Goal: Entertainment & Leisure: Consume media (video, audio)

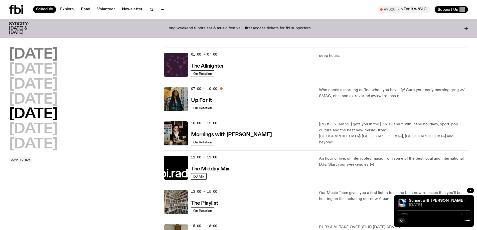
click at [49, 49] on h2 "[DATE]" at bounding box center [33, 55] width 49 height 14
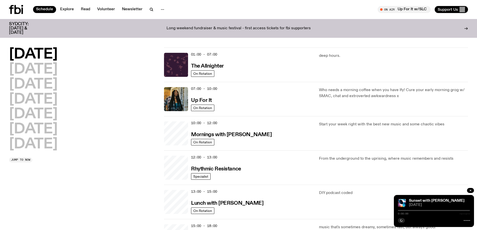
scroll to position [14, 0]
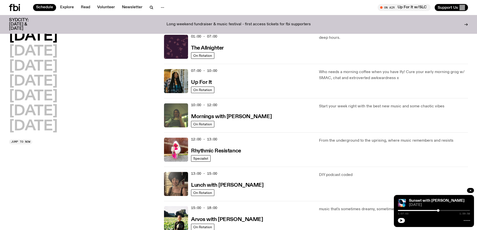
click at [80, 196] on div "[DATE] [DATE] [DATE] [DATE] [DATE] [DATE] [DATE] Jump to now" at bounding box center [83, 201] width 149 height 343
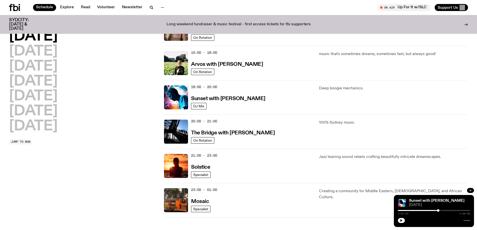
scroll to position [214, 0]
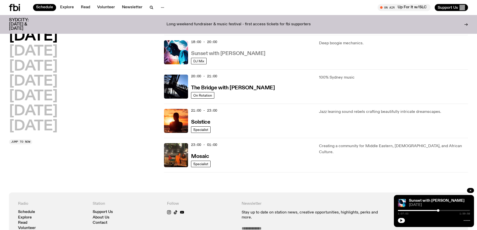
click at [226, 52] on h3 "Sunset with [PERSON_NAME]" at bounding box center [228, 53] width 74 height 5
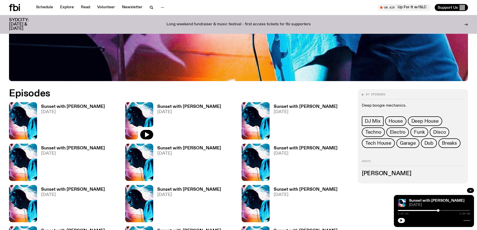
scroll to position [348, 0]
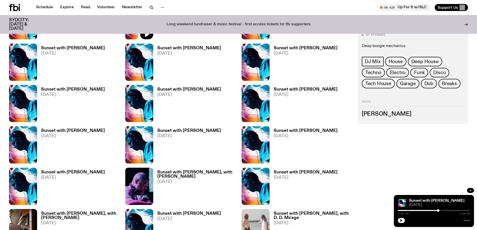
click at [61, 172] on h3 "Sunset with [PERSON_NAME]" at bounding box center [73, 172] width 64 height 4
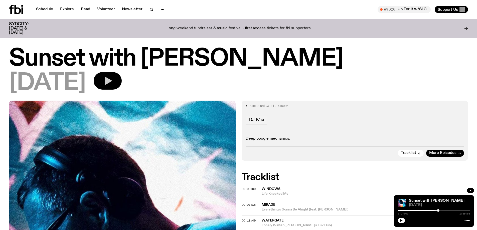
click at [112, 83] on icon "button" at bounding box center [108, 81] width 7 height 8
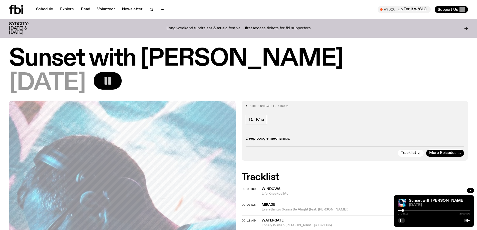
click at [406, 210] on div at bounding box center [434, 210] width 72 height 1
click at [413, 210] on div "0:27:42 2:00:00" at bounding box center [434, 212] width 72 height 6
click at [412, 210] on div at bounding box center [378, 210] width 72 height 1
click at [414, 211] on div at bounding box center [434, 210] width 72 height 1
click at [418, 211] on div at bounding box center [434, 210] width 72 height 1
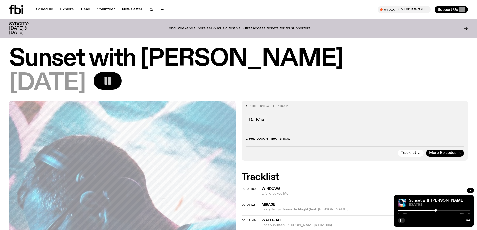
click at [438, 211] on div at bounding box center [434, 210] width 72 height 1
click at [437, 210] on div at bounding box center [437, 210] width 3 height 3
click at [437, 211] on div at bounding box center [437, 210] width 3 height 3
click at [438, 211] on div at bounding box center [437, 210] width 3 height 3
click at [107, 79] on rect "button" at bounding box center [106, 81] width 3 height 8
